Goal: Register for event/course

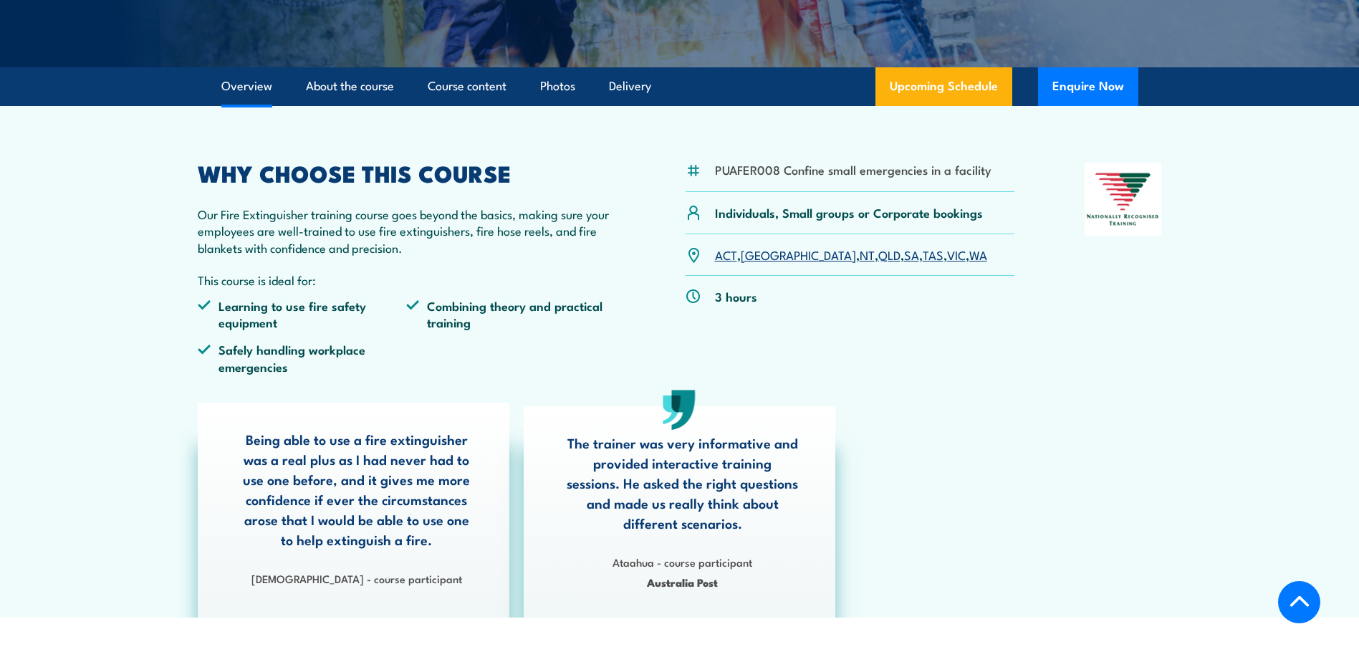
scroll to position [358, 0]
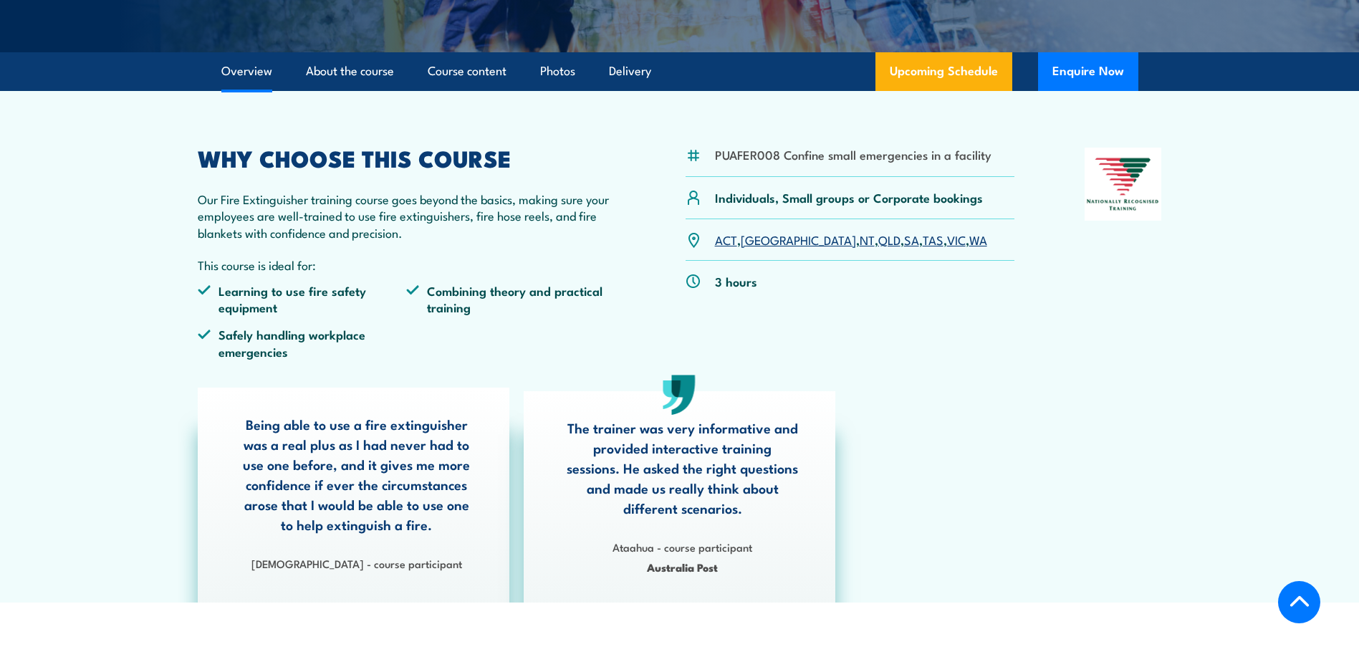
click at [947, 238] on link "VIC" at bounding box center [956, 239] width 19 height 17
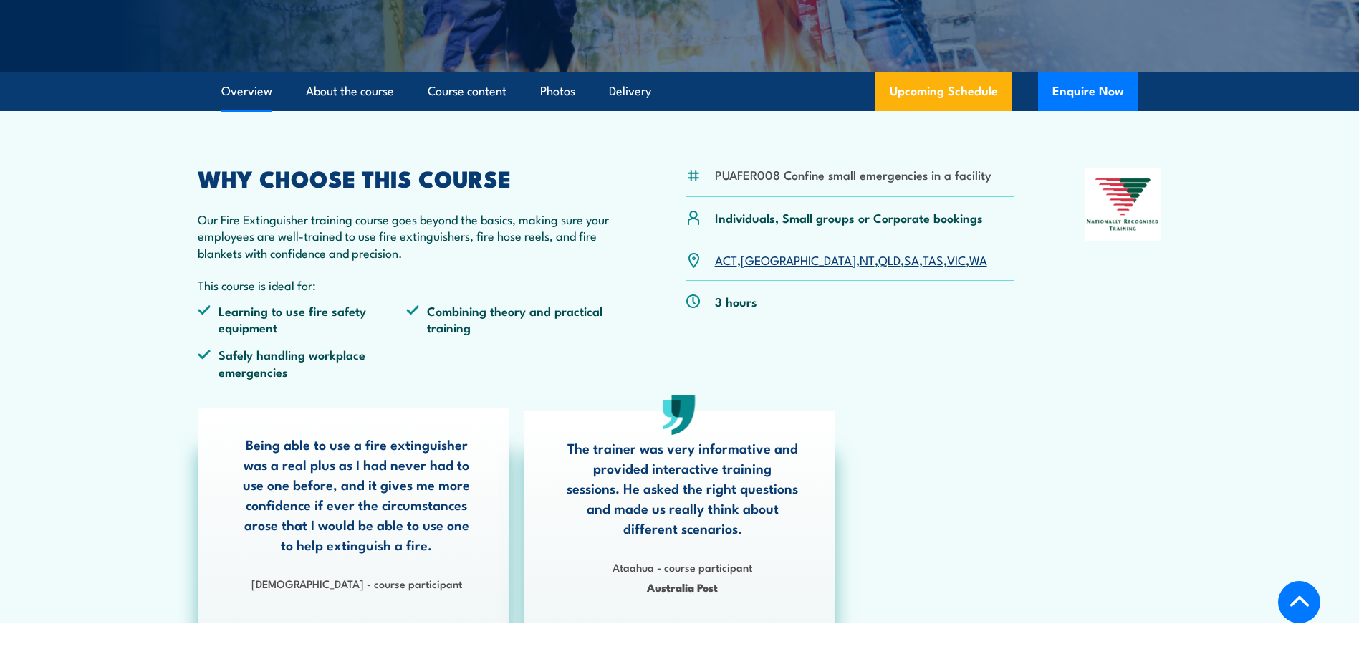
scroll to position [112, 0]
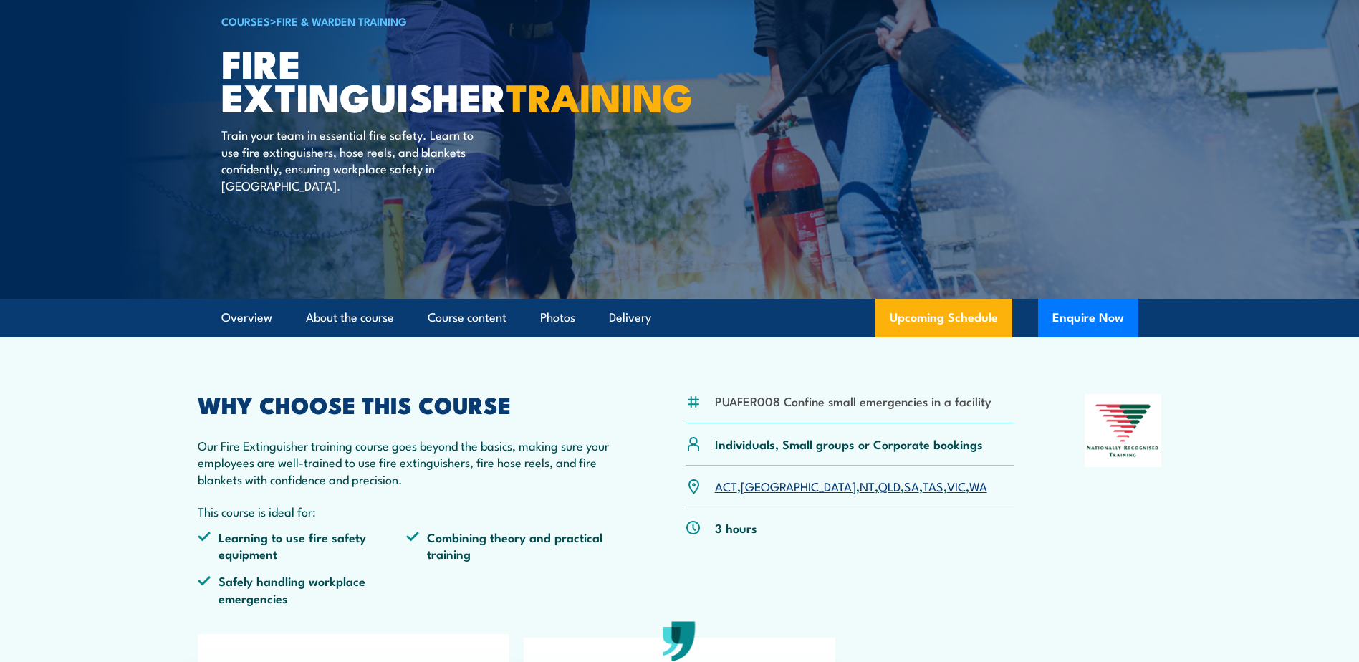
click at [250, 20] on link "COURSES" at bounding box center [245, 21] width 49 height 16
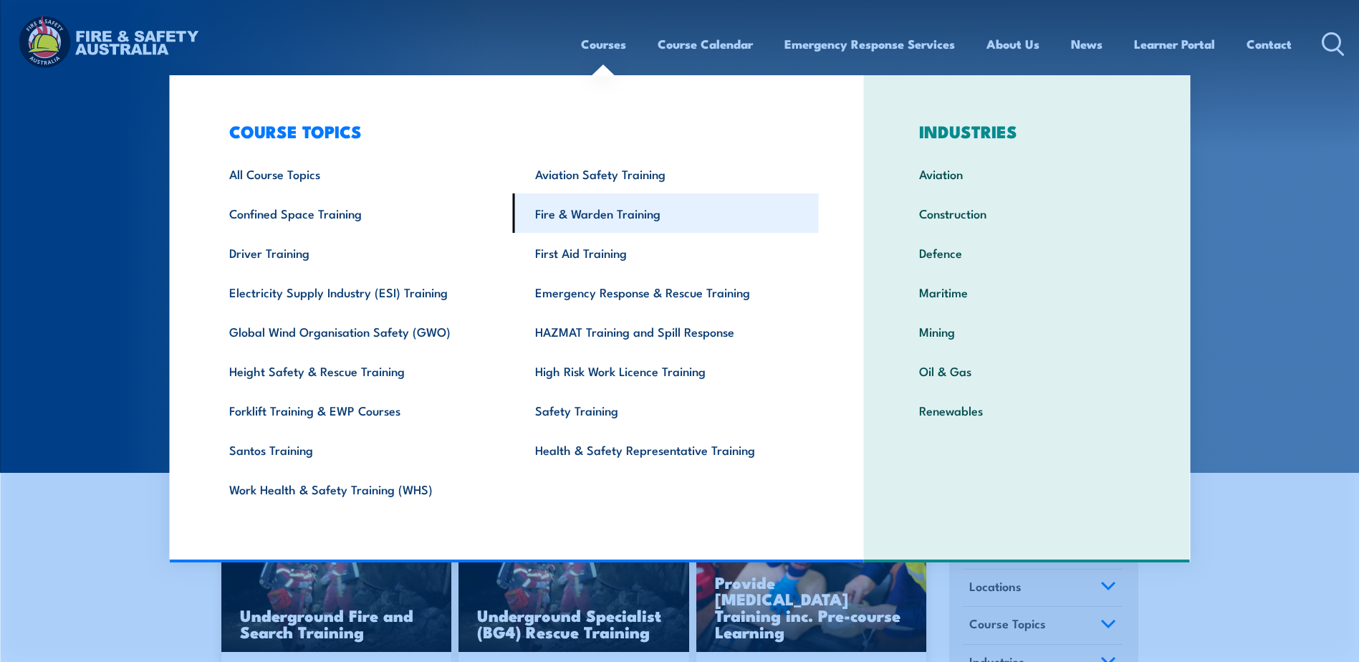
click at [594, 209] on link "Fire & Warden Training" at bounding box center [666, 212] width 306 height 39
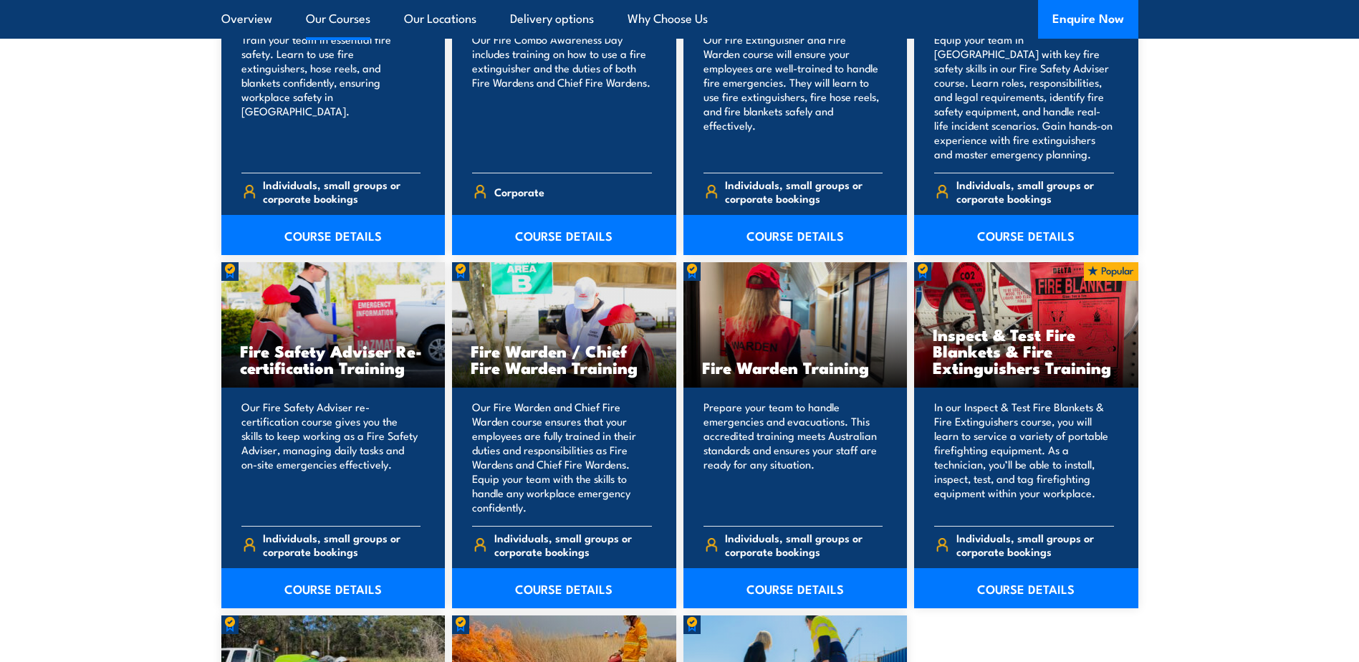
scroll to position [1791, 0]
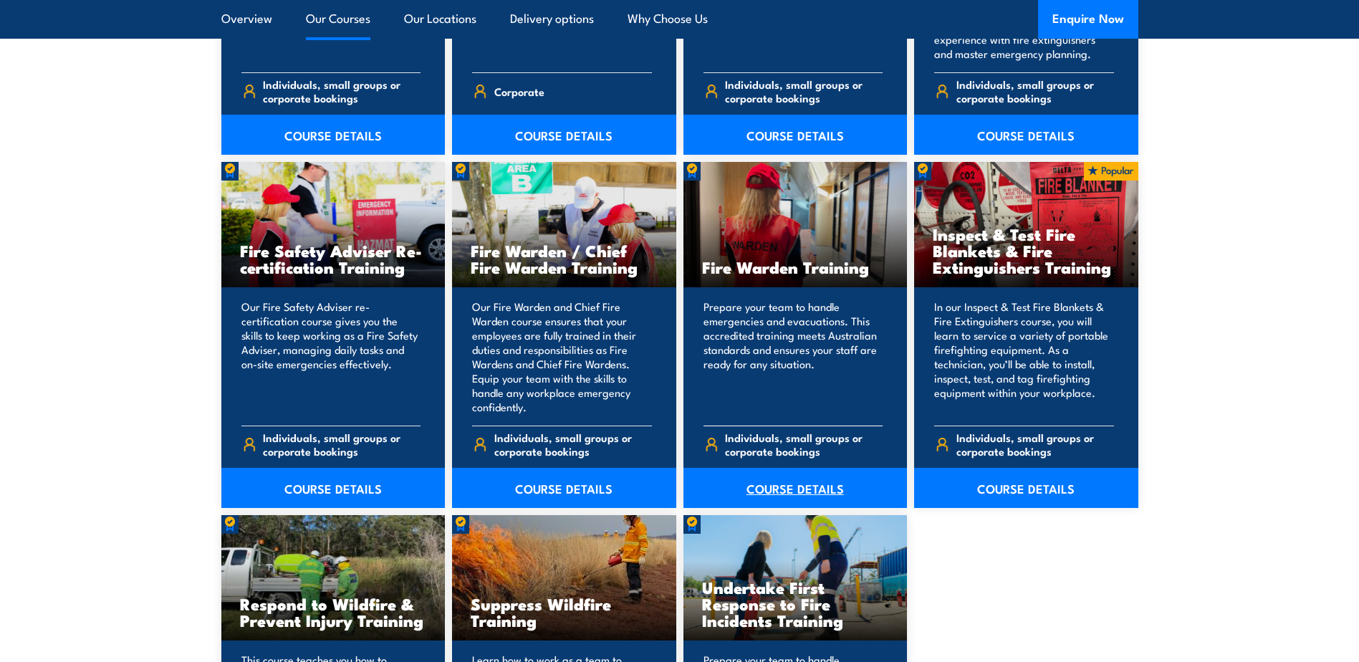
click at [798, 486] on link "COURSE DETAILS" at bounding box center [796, 488] width 224 height 40
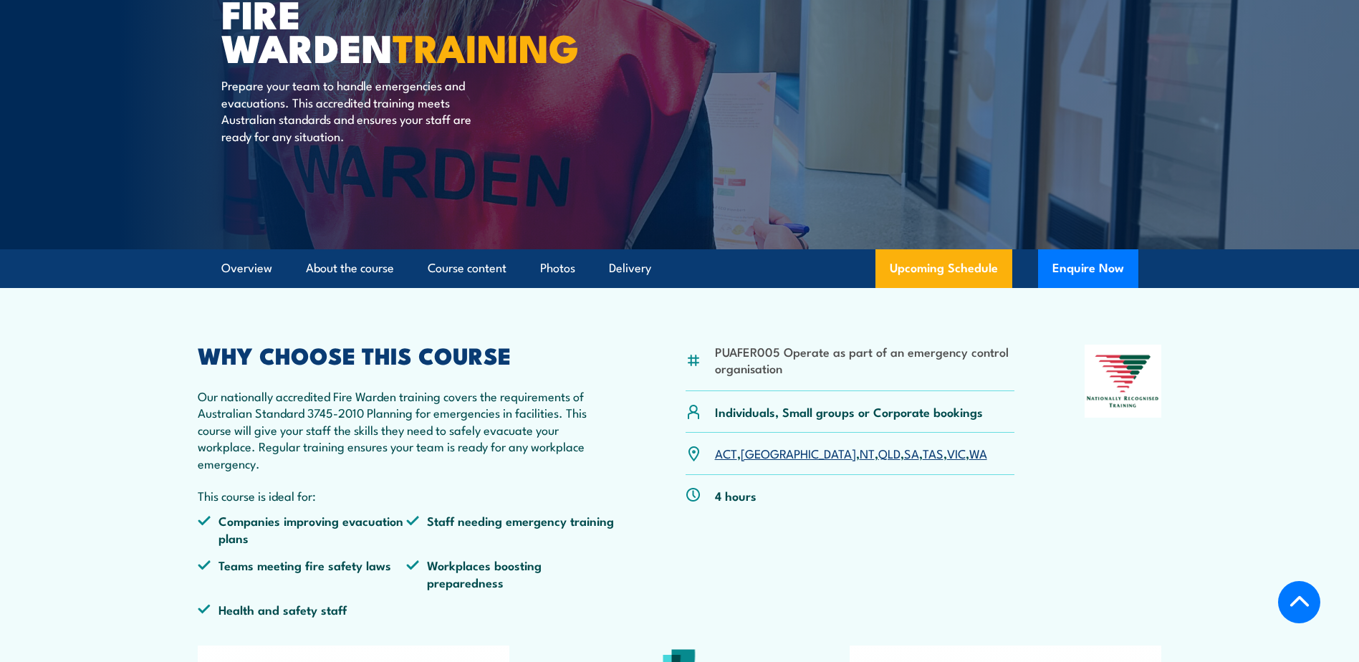
scroll to position [143, 0]
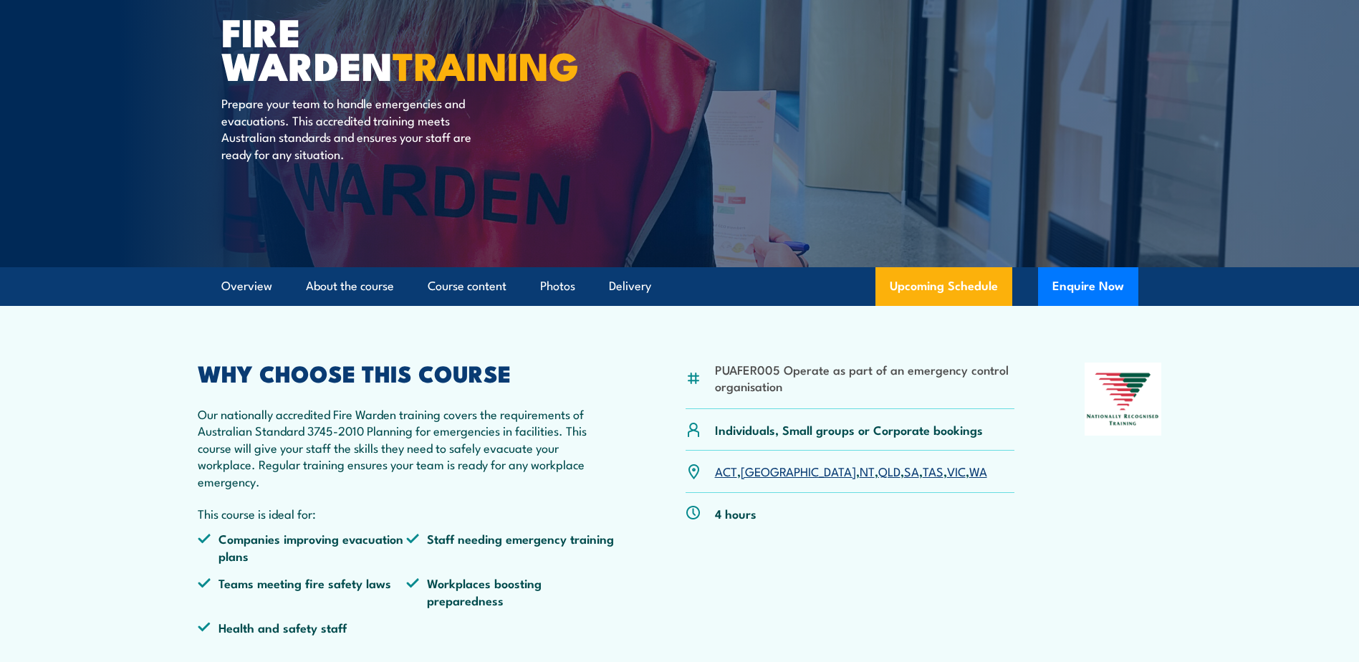
click at [947, 471] on link "VIC" at bounding box center [956, 470] width 19 height 17
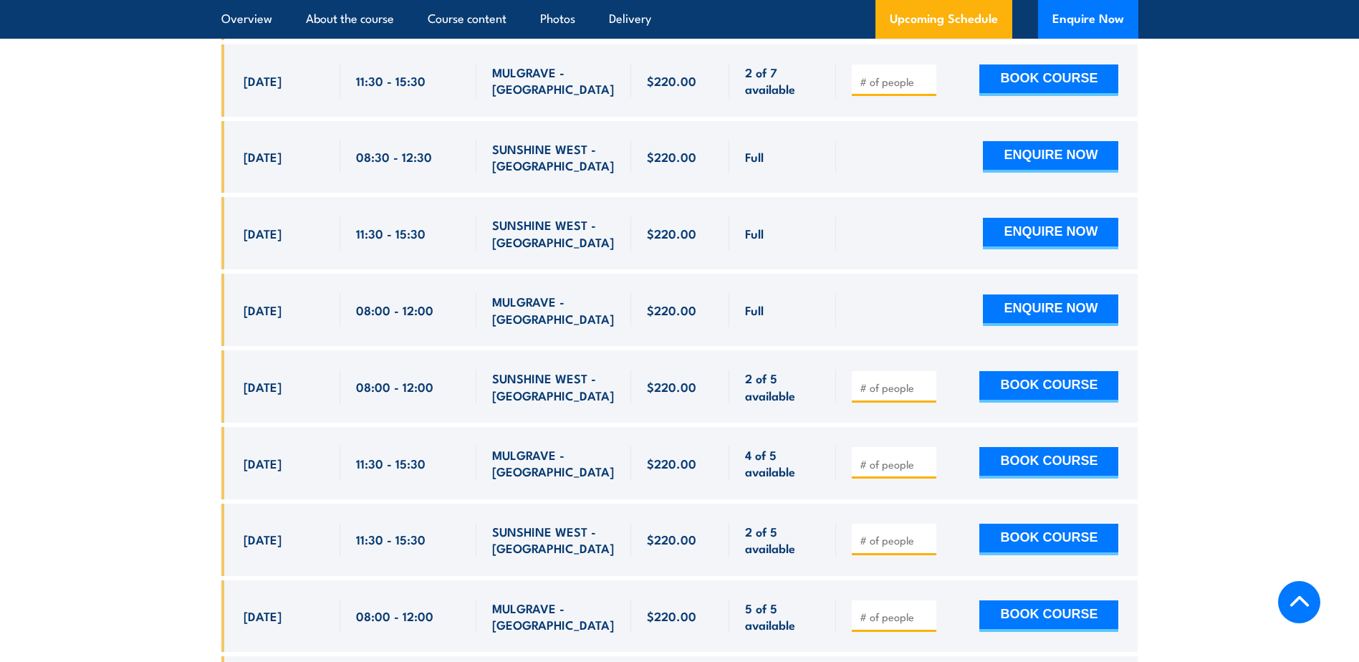
scroll to position [3023, 0]
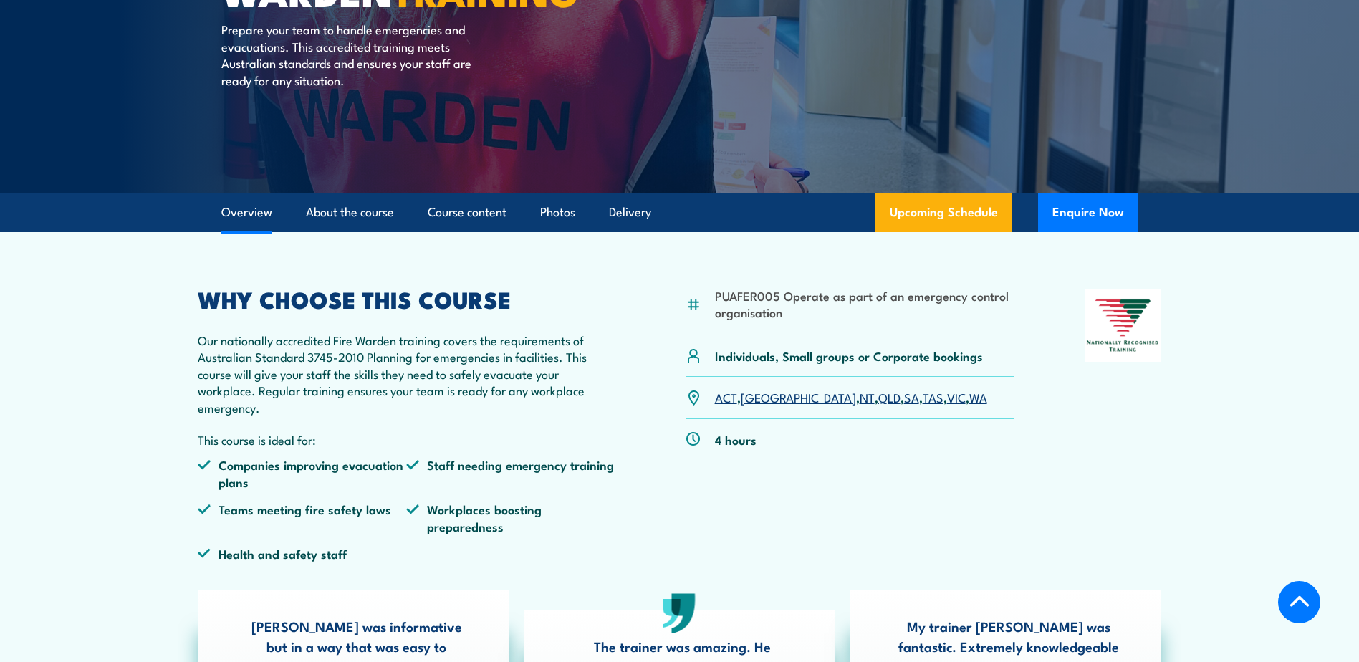
scroll to position [157, 0]
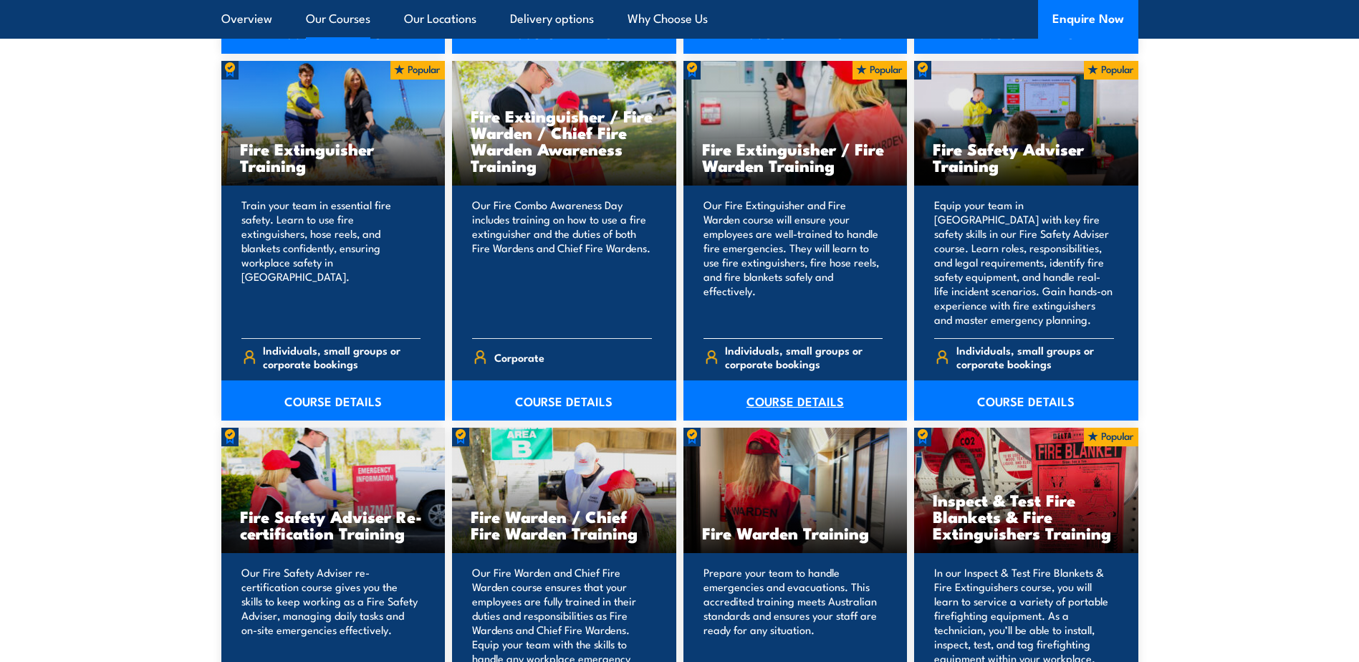
scroll to position [1505, 0]
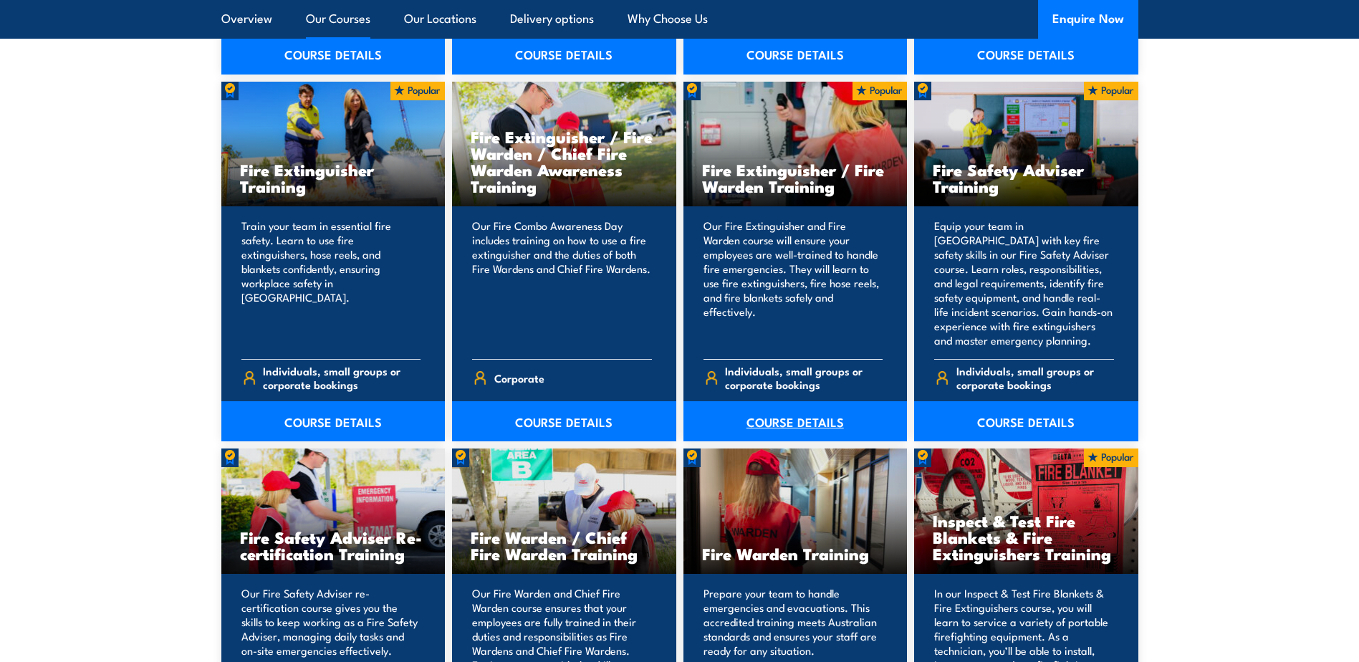
click at [789, 412] on link "COURSE DETAILS" at bounding box center [796, 421] width 224 height 40
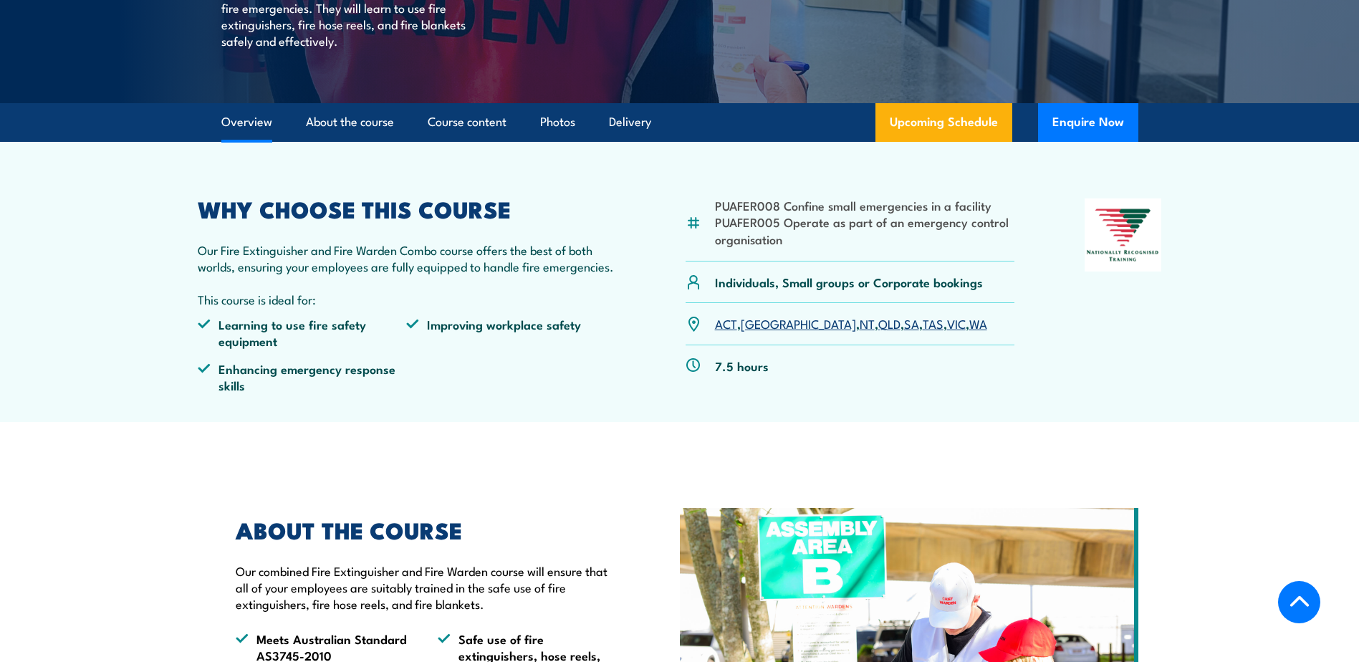
scroll to position [358, 0]
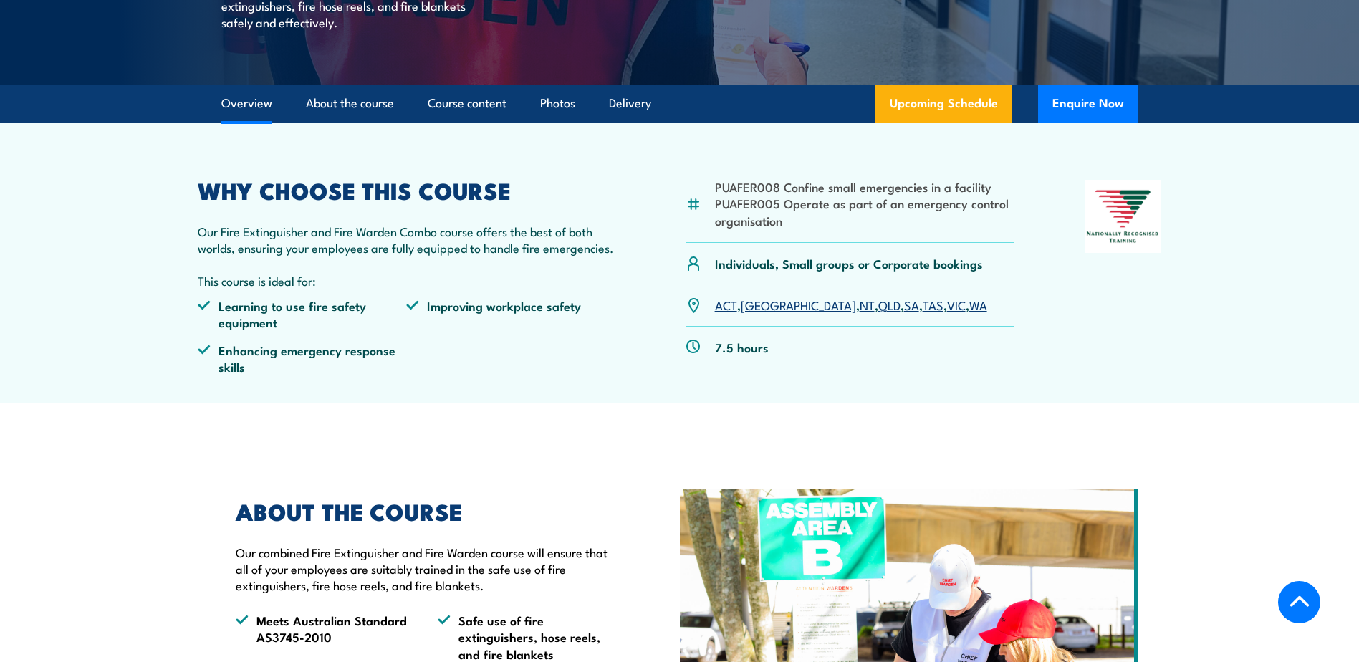
click at [947, 304] on link "VIC" at bounding box center [956, 304] width 19 height 17
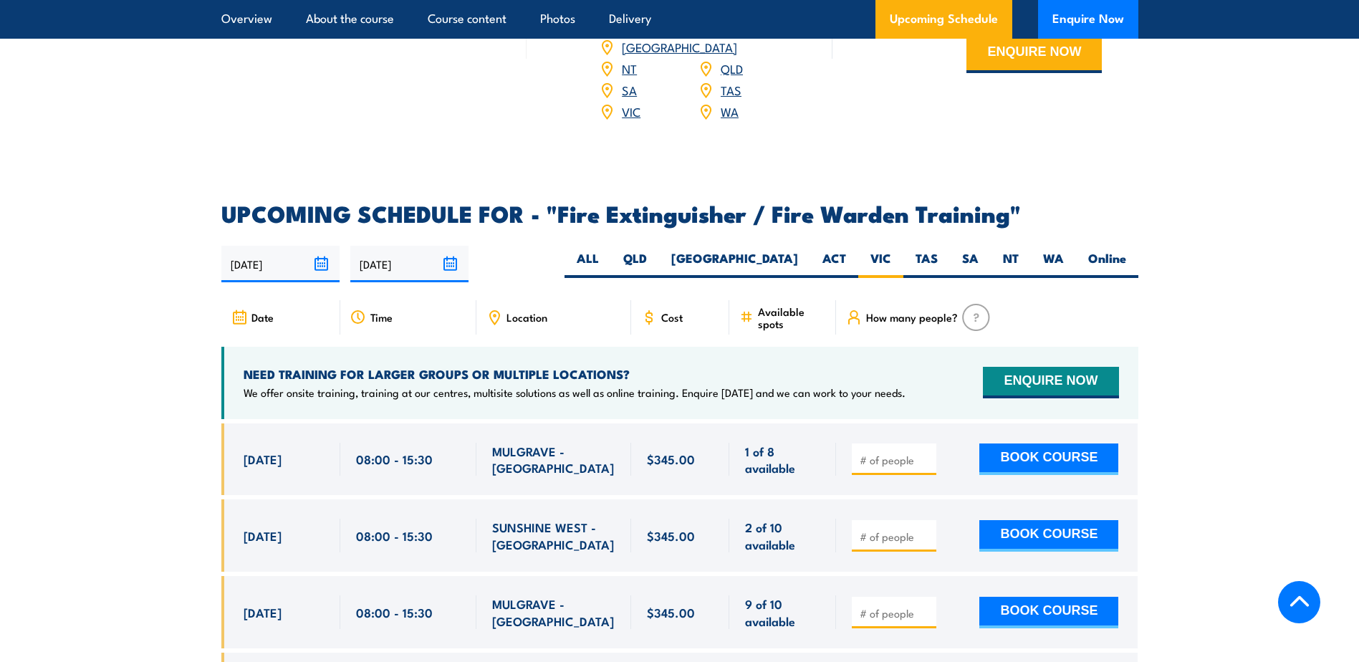
scroll to position [2210, 0]
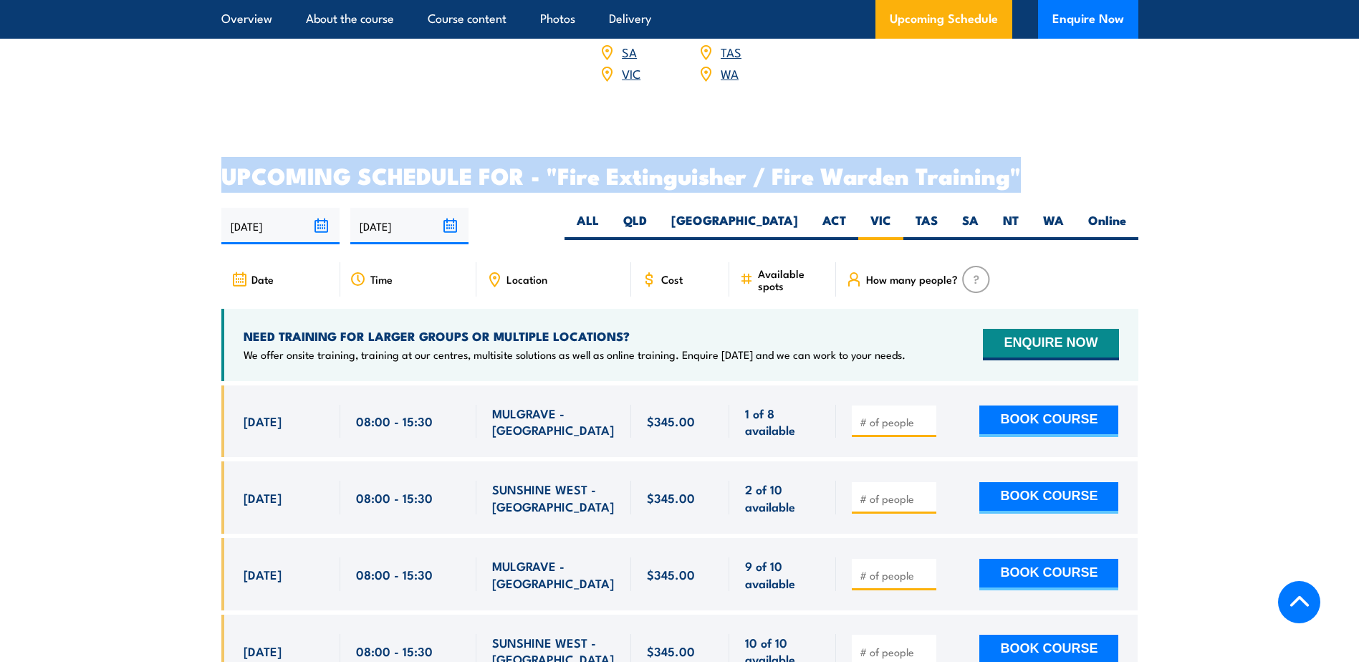
drag, startPoint x: 221, startPoint y: 148, endPoint x: 1072, endPoint y: 142, distance: 850.5
drag, startPoint x: 1072, startPoint y: 142, endPoint x: 930, endPoint y: 154, distance: 142.4
copy h2 "UPCOMING SCHEDULE FOR - "Fire Extinguisher / Fire Warden Training""
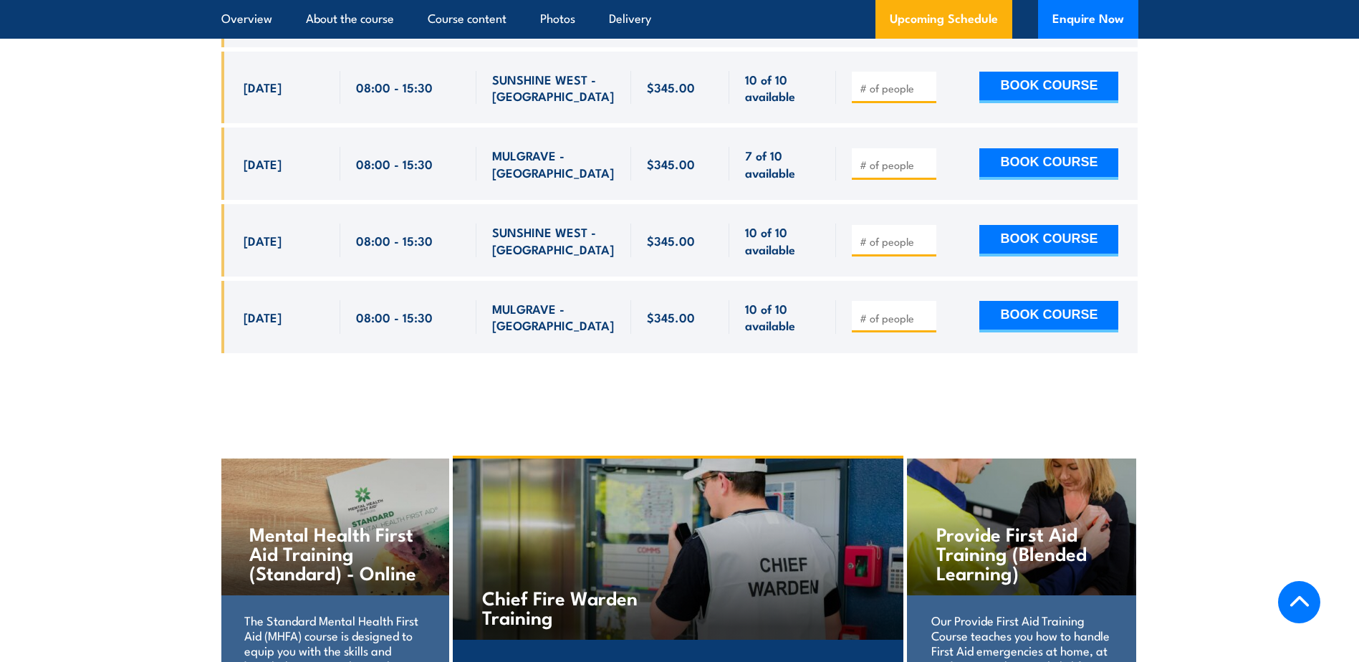
scroll to position [2998, 0]
